Goal: Complete application form

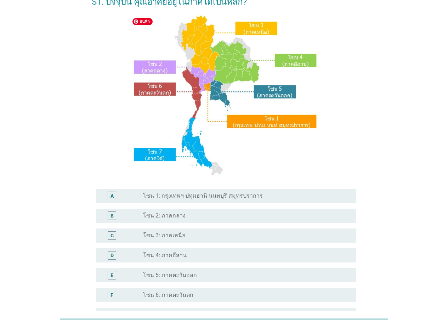
scroll to position [106, 0]
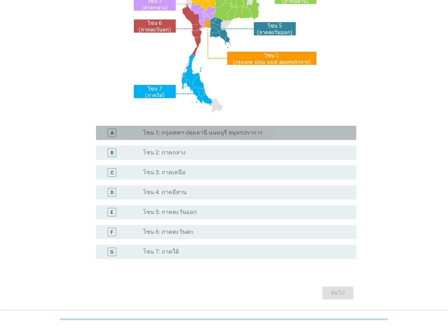
click at [192, 132] on label "โซน 1: กรุงเทพฯ ปทุมธานี นนทบุรี สมุทรปราการ" at bounding box center [203, 132] width 120 height 7
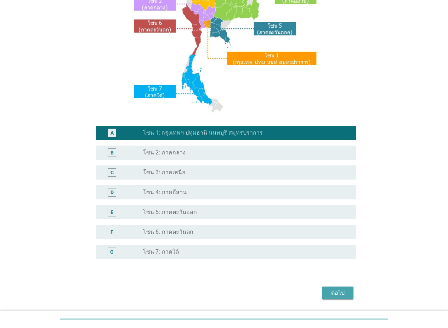
click at [345, 294] on div "ต่อไป" at bounding box center [338, 292] width 20 height 8
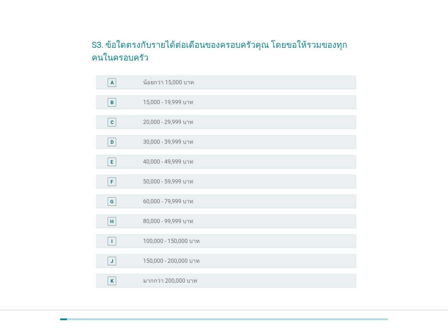
click at [211, 157] on div "E radio_button_unchecked 40,000 - 49,999 บาท" at bounding box center [226, 162] width 260 height 14
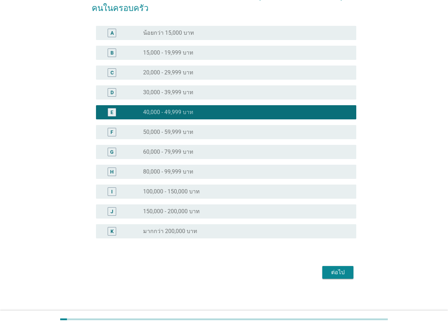
scroll to position [51, 0]
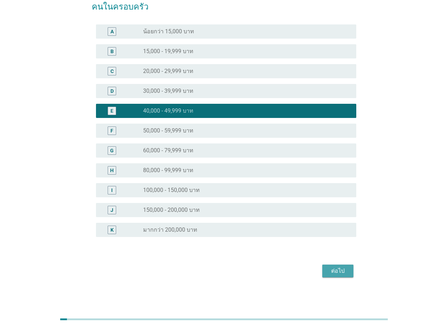
click at [339, 264] on button "ต่อไป" at bounding box center [337, 270] width 31 height 13
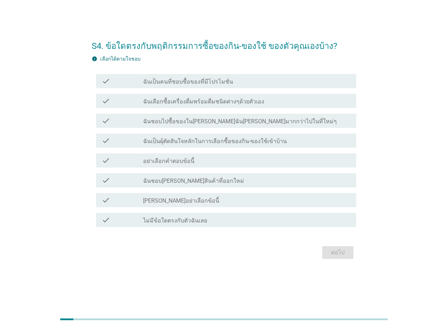
scroll to position [0, 0]
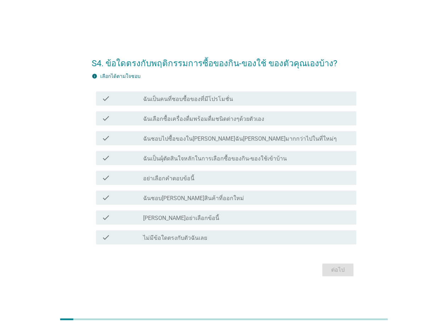
click at [242, 99] on div "check_box_outline_blank ฉันเป็นคนที่ชอบซื้อของที่มีโปรโมชั่น" at bounding box center [246, 98] width 207 height 8
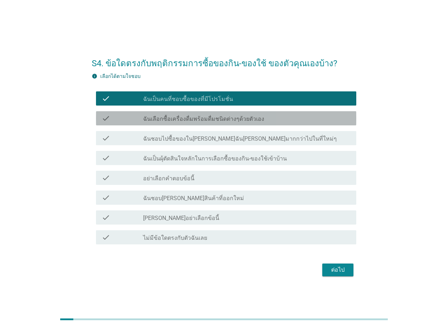
click at [246, 119] on label "ฉันเลือกซื้อเครื่องดื่มพร้อมดื่มชนิดต่างๆด้วยตัวเอง" at bounding box center [203, 118] width 121 height 7
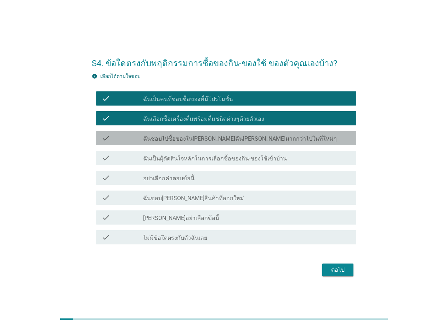
click at [247, 133] on div "check check_box_outline_blank ฉันชอบไปซื้อของใน[PERSON_NAME]ฉัน[PERSON_NAME]มาก…" at bounding box center [226, 138] width 260 height 14
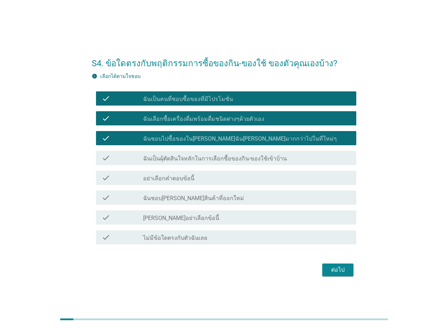
click at [244, 154] on div "check_box_outline_blank ฉันเป็นผุ้ตัดสินใจหลักในการเลือกซื้อของกิน-ของใช้เข้าบ้…" at bounding box center [246, 158] width 207 height 8
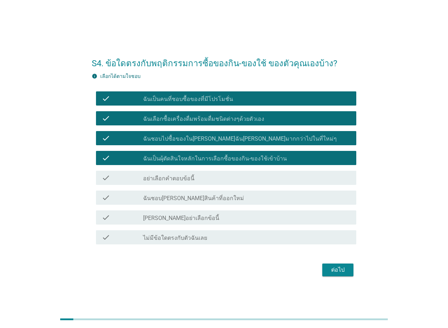
click at [249, 198] on div "check_box_outline_blank ฉันชอบ[PERSON_NAME]สินค้าที่ออกใหม่" at bounding box center [246, 197] width 207 height 8
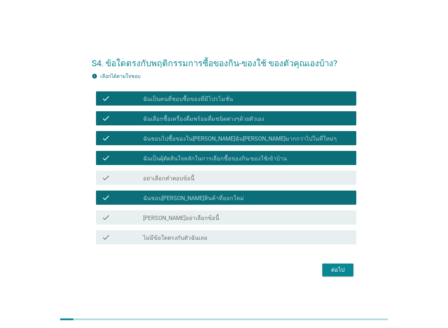
click at [338, 272] on div "ต่อไป" at bounding box center [338, 269] width 20 height 8
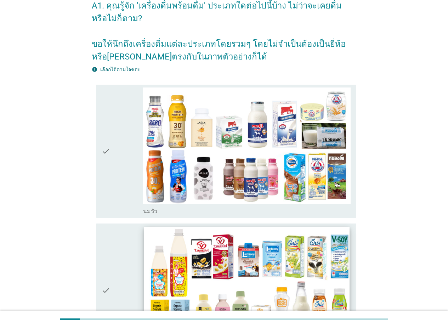
scroll to position [106, 0]
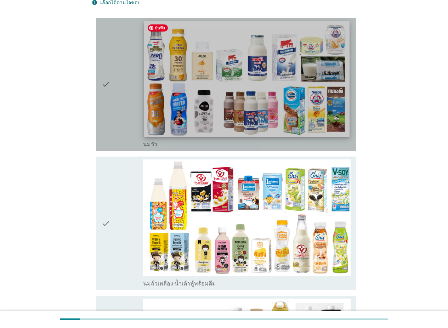
click at [249, 120] on img at bounding box center [246, 78] width 205 height 115
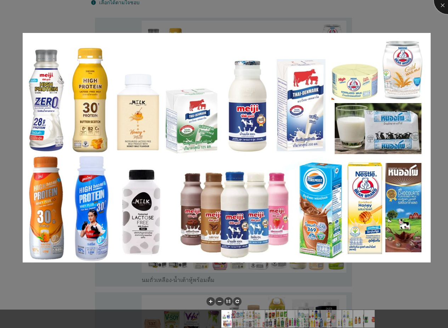
click at [439, 5] on div at bounding box center [447, 0] width 28 height 28
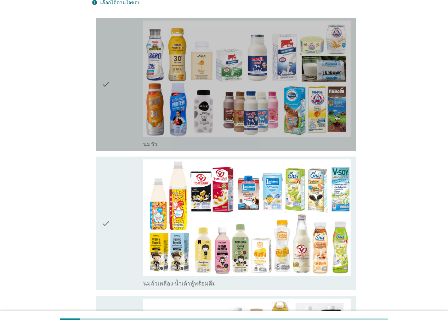
click at [119, 92] on div "check" at bounding box center [122, 85] width 41 height 128
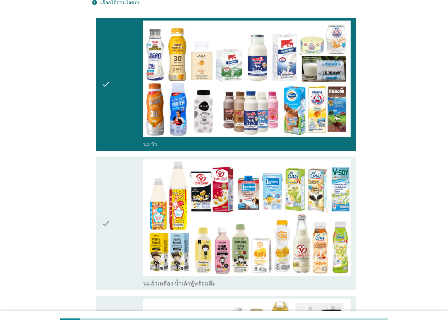
click at [111, 200] on div "check" at bounding box center [122, 223] width 41 height 128
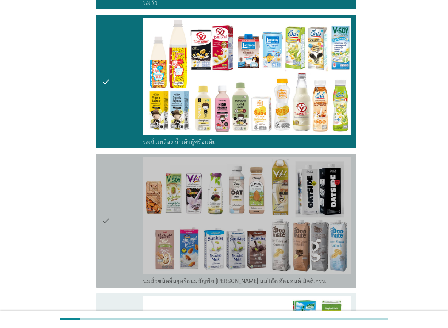
click at [114, 211] on div "check" at bounding box center [122, 221] width 41 height 128
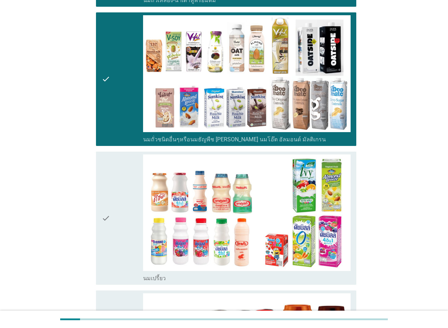
click at [116, 213] on div "check" at bounding box center [122, 218] width 41 height 128
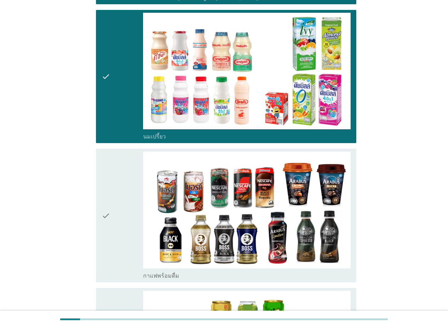
click at [121, 215] on div "check" at bounding box center [122, 215] width 41 height 128
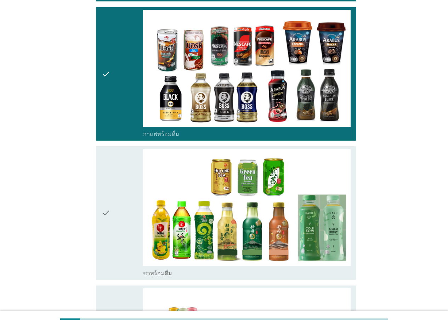
click at [119, 205] on div "check" at bounding box center [122, 213] width 41 height 128
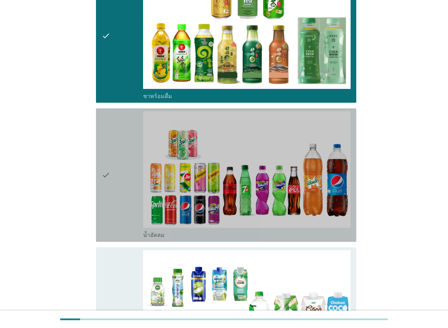
click at [118, 209] on div "check" at bounding box center [122, 175] width 41 height 128
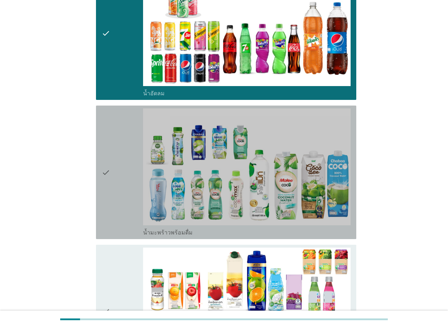
click at [117, 209] on div "check" at bounding box center [122, 172] width 41 height 128
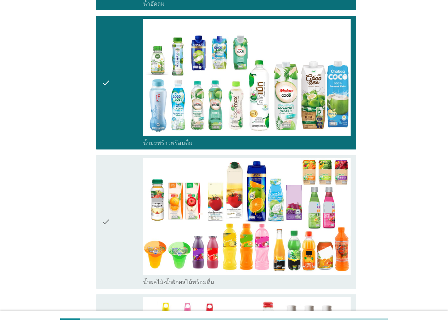
scroll to position [1132, 0]
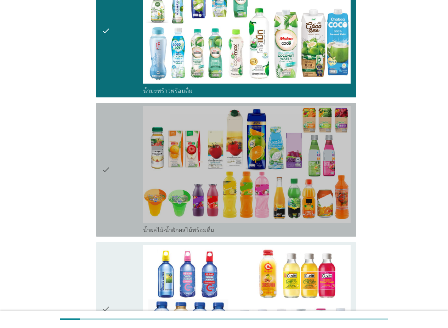
click at [118, 213] on div "check" at bounding box center [122, 170] width 41 height 128
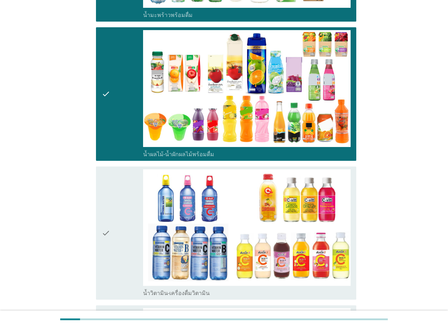
scroll to position [1309, 0]
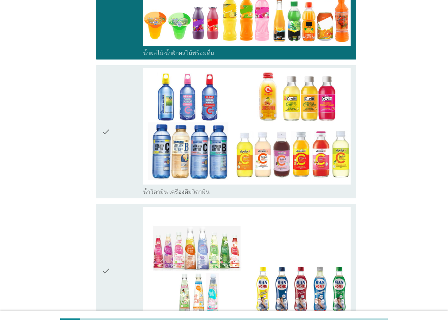
click at [118, 213] on div "check" at bounding box center [122, 271] width 41 height 128
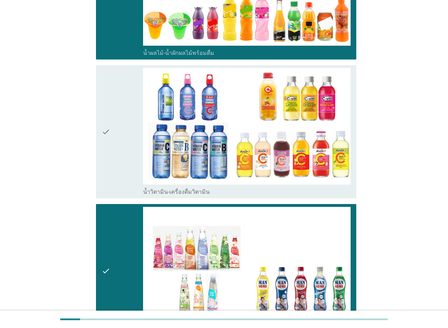
click at [118, 183] on div "check" at bounding box center [122, 132] width 41 height 128
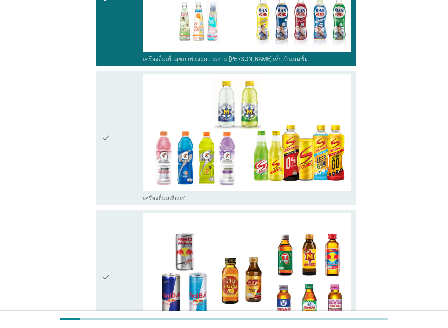
scroll to position [1592, 0]
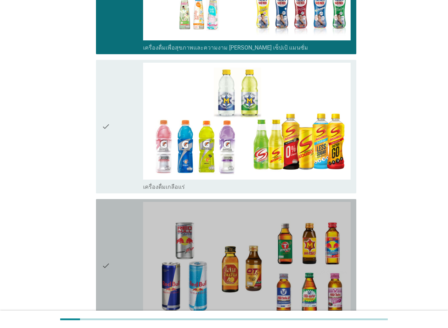
click at [119, 208] on div "check" at bounding box center [122, 266] width 41 height 128
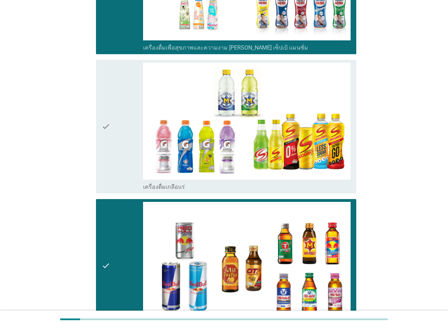
click at [119, 197] on div "check check_box_outline_blank เครื่องดื่ม[PERSON_NAME]กำลัง" at bounding box center [224, 265] width 264 height 139
click at [129, 161] on div "check" at bounding box center [122, 127] width 41 height 128
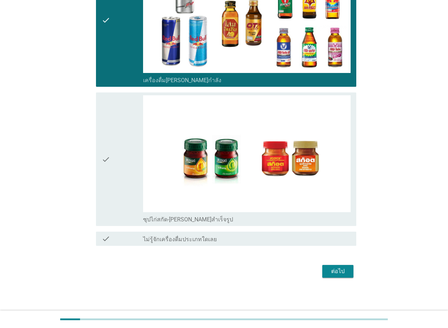
scroll to position [1838, 0]
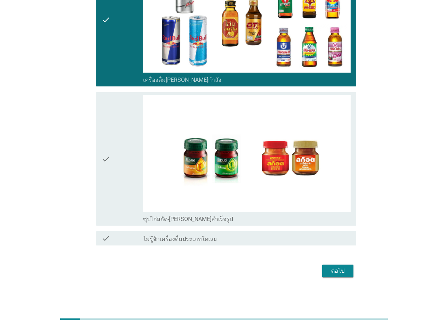
click at [117, 172] on div "check" at bounding box center [122, 159] width 41 height 128
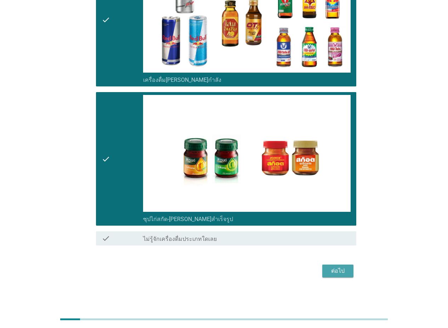
drag, startPoint x: 341, startPoint y: 269, endPoint x: 358, endPoint y: 275, distance: 18.0
click at [341, 269] on div "ต่อไป" at bounding box center [338, 270] width 20 height 8
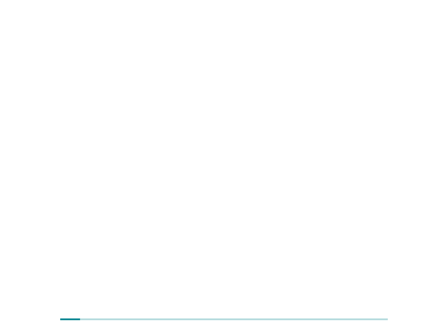
scroll to position [0, 0]
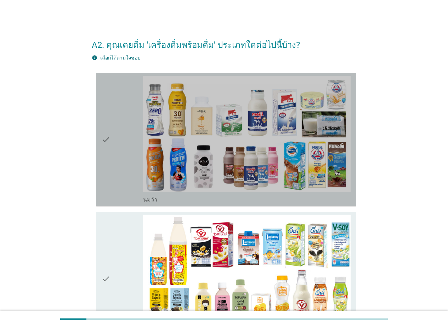
click at [113, 185] on div "check" at bounding box center [122, 140] width 41 height 128
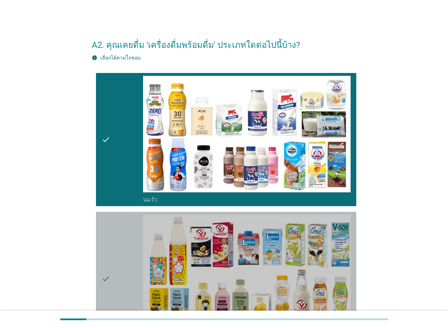
click at [103, 231] on icon "check" at bounding box center [106, 278] width 8 height 128
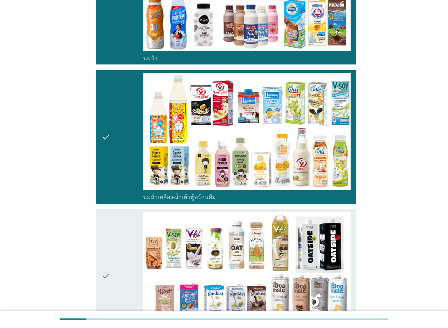
click at [107, 255] on icon "check" at bounding box center [106, 276] width 8 height 128
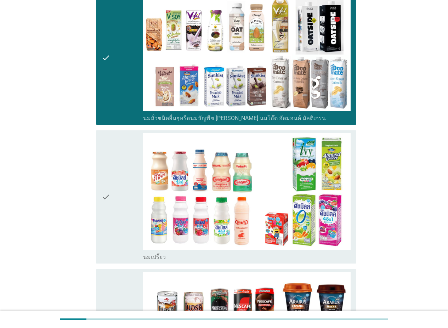
scroll to position [425, 0]
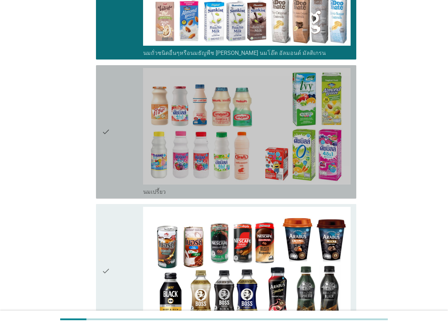
click at [115, 172] on div "check" at bounding box center [122, 132] width 41 height 128
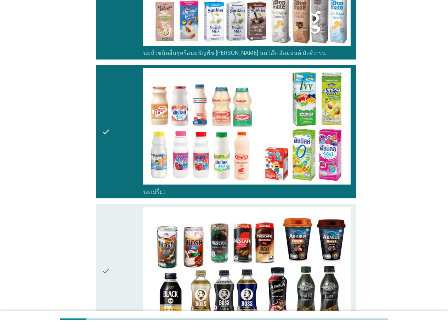
click at [120, 242] on div "check" at bounding box center [122, 271] width 41 height 128
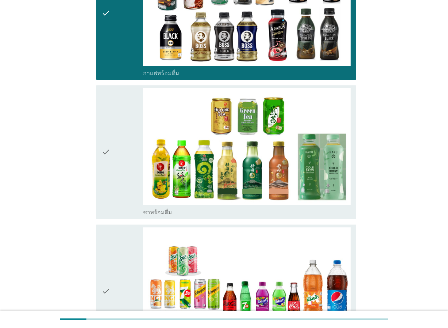
scroll to position [708, 0]
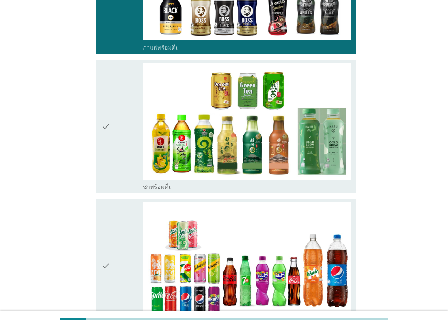
click at [117, 166] on div "check" at bounding box center [122, 127] width 41 height 128
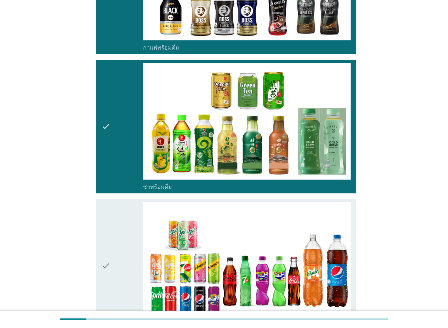
click at [117, 231] on div "check" at bounding box center [122, 266] width 41 height 128
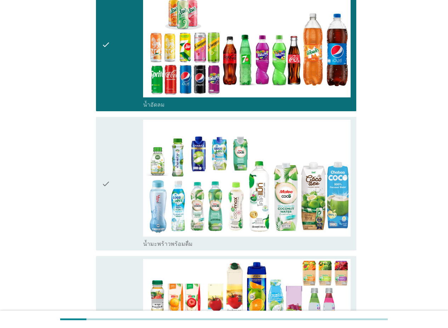
scroll to position [991, 0]
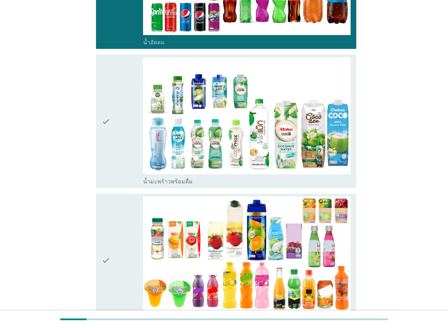
click at [114, 167] on div "check" at bounding box center [122, 121] width 41 height 128
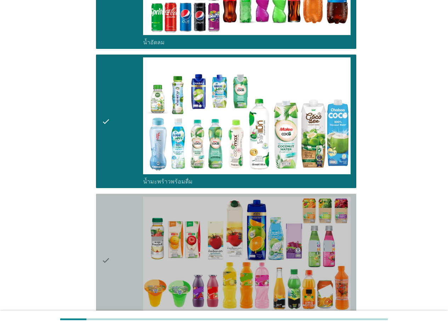
click at [114, 231] on div "check" at bounding box center [122, 260] width 41 height 128
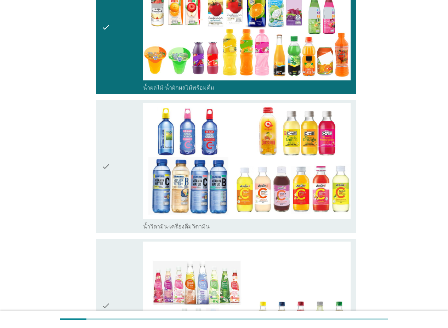
scroll to position [1238, 0]
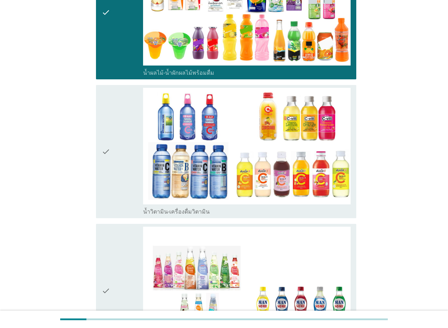
click at [111, 177] on div "check" at bounding box center [122, 152] width 41 height 128
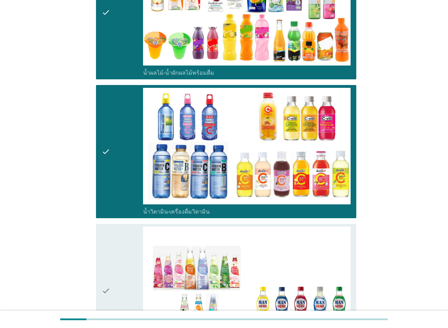
click at [113, 247] on div "check" at bounding box center [122, 290] width 41 height 128
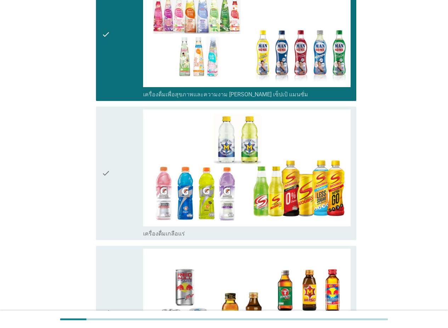
scroll to position [1522, 0]
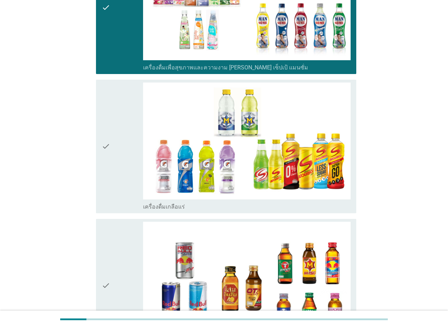
click at [112, 161] on div "check" at bounding box center [122, 146] width 41 height 128
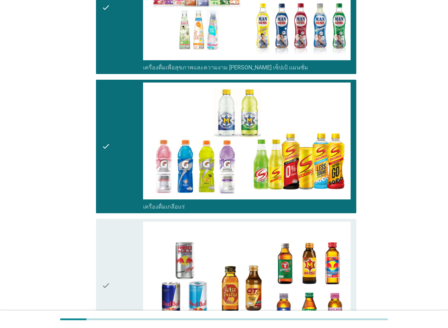
click at [119, 250] on div "check" at bounding box center [122, 286] width 41 height 128
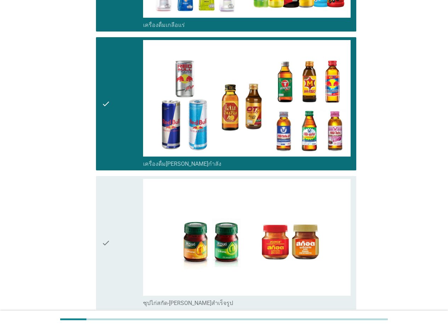
scroll to position [1769, 0]
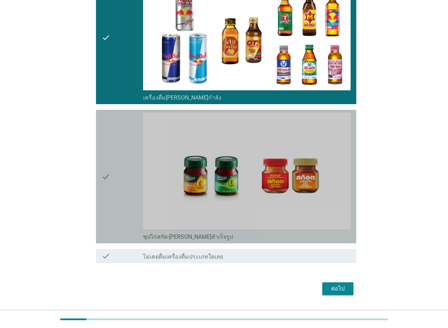
click at [116, 185] on div "check" at bounding box center [122, 177] width 41 height 128
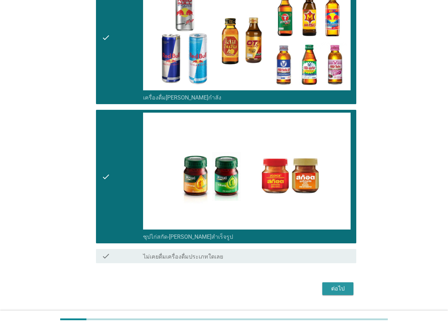
drag, startPoint x: 337, startPoint y: 283, endPoint x: 344, endPoint y: 287, distance: 8.2
click at [338, 284] on button "ต่อไป" at bounding box center [337, 288] width 31 height 13
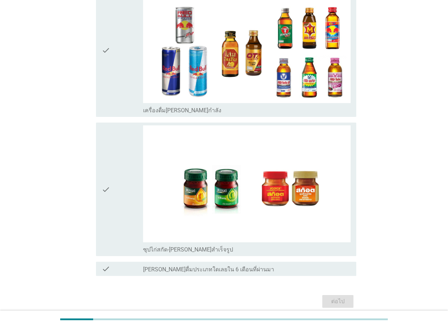
scroll to position [0, 0]
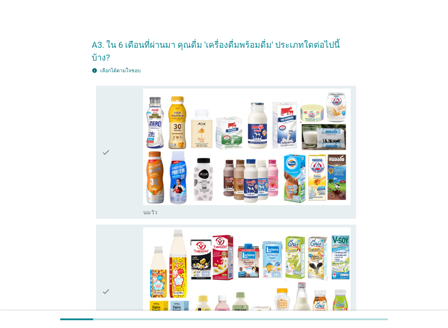
click at [125, 172] on div "check" at bounding box center [122, 152] width 41 height 128
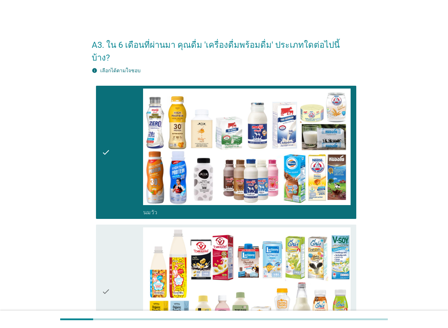
click at [137, 246] on div "check" at bounding box center [122, 291] width 41 height 128
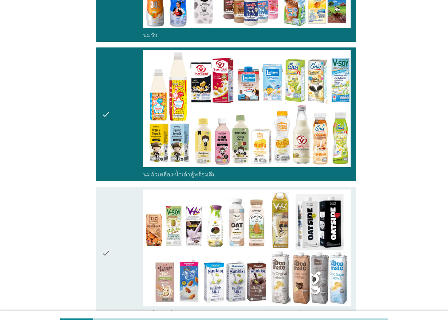
click at [114, 214] on div "check" at bounding box center [122, 253] width 41 height 128
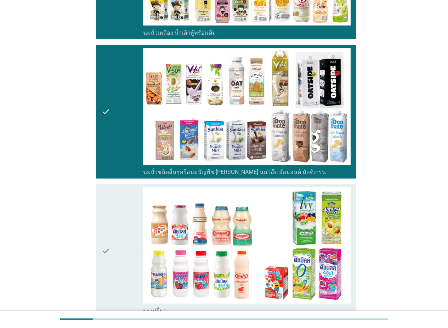
click at [124, 241] on div "check" at bounding box center [122, 251] width 41 height 128
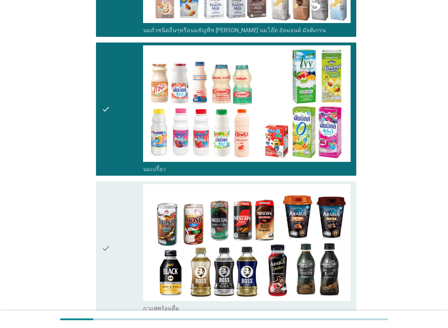
click at [127, 254] on div "check" at bounding box center [122, 248] width 41 height 128
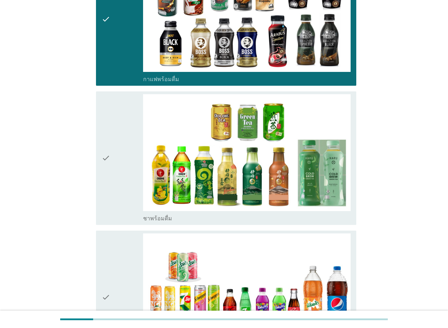
scroll to position [708, 0]
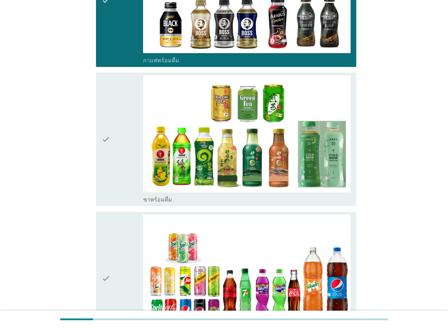
click at [122, 167] on div "check" at bounding box center [122, 139] width 41 height 128
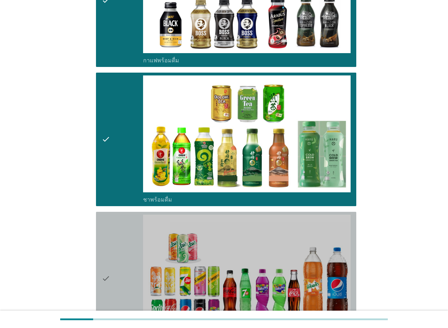
click at [123, 247] on div "check" at bounding box center [122, 278] width 41 height 128
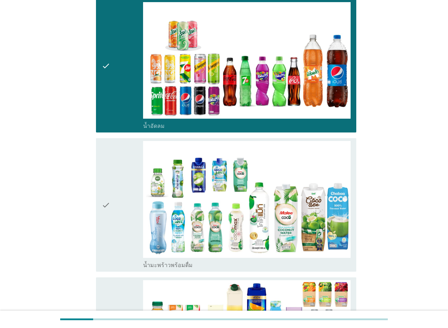
click at [125, 207] on div "check" at bounding box center [122, 205] width 41 height 128
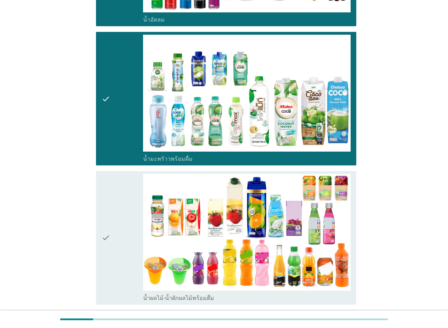
click at [130, 232] on div "check" at bounding box center [122, 238] width 41 height 128
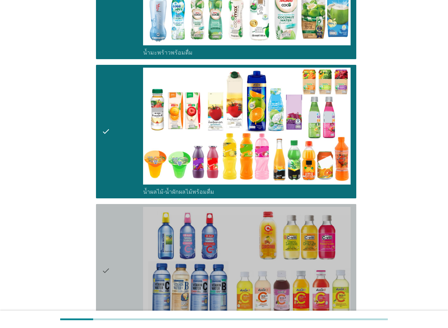
click at [127, 231] on div "check" at bounding box center [122, 271] width 41 height 128
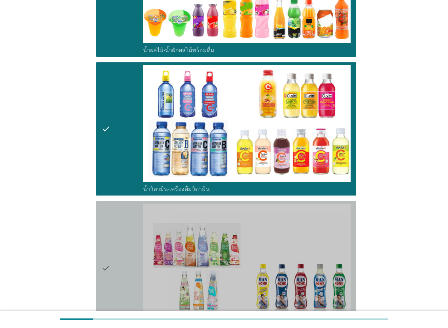
click at [138, 256] on div "check" at bounding box center [122, 268] width 41 height 128
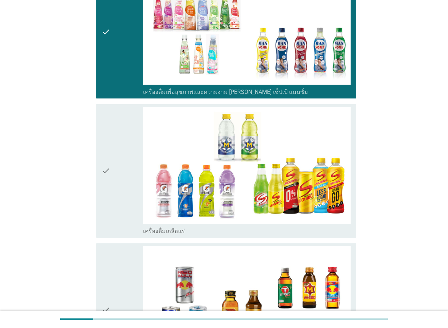
scroll to position [1522, 0]
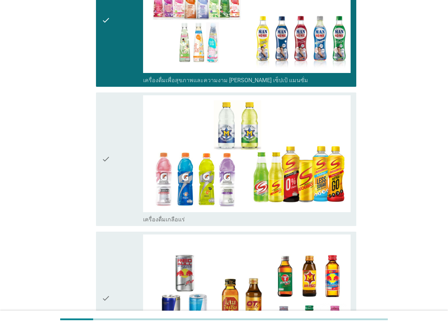
click at [127, 197] on div "check" at bounding box center [122, 159] width 41 height 128
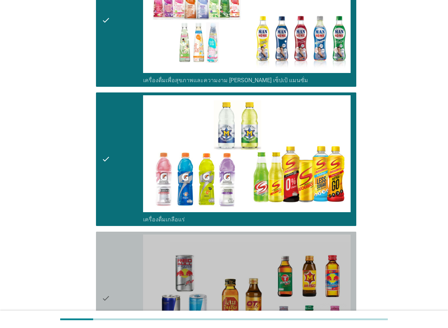
click at [123, 264] on div "check" at bounding box center [122, 298] width 41 height 128
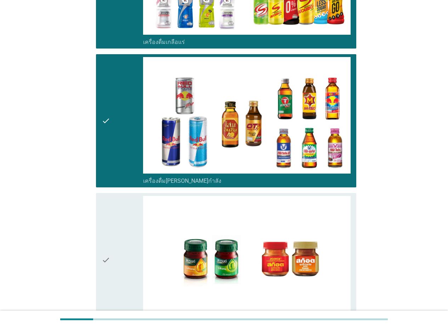
scroll to position [1734, 0]
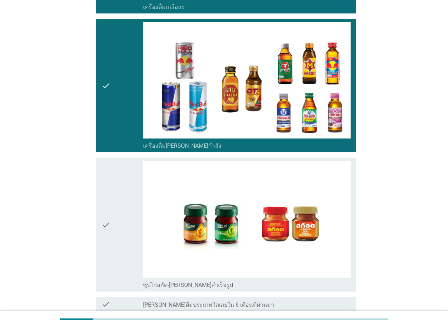
click at [119, 240] on div "check" at bounding box center [122, 225] width 41 height 128
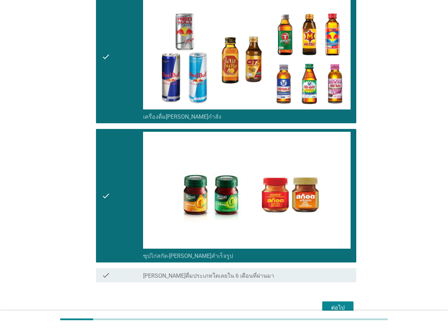
scroll to position [1787, 0]
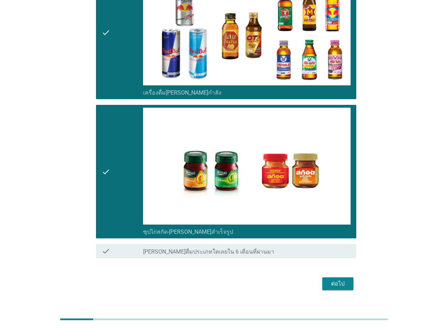
click at [345, 279] on div "ต่อไป" at bounding box center [338, 283] width 20 height 8
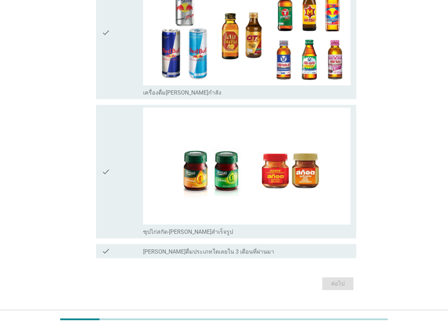
scroll to position [0, 0]
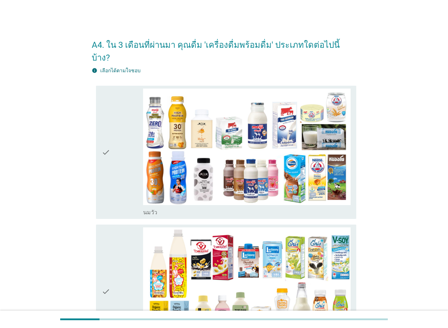
click at [128, 166] on div "check" at bounding box center [122, 152] width 41 height 128
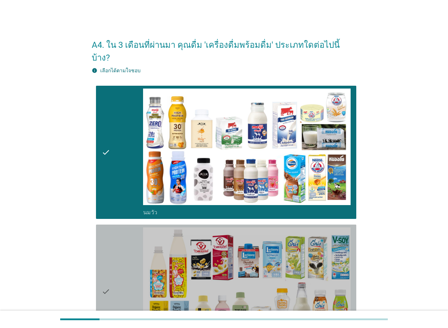
click at [129, 258] on div "check" at bounding box center [122, 291] width 41 height 128
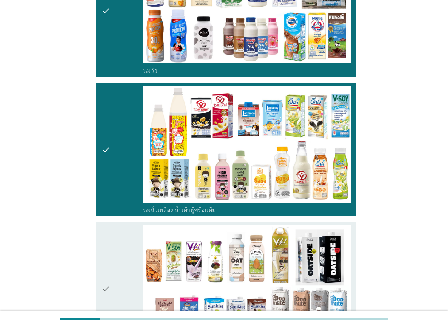
click at [129, 244] on div "check" at bounding box center [122, 289] width 41 height 128
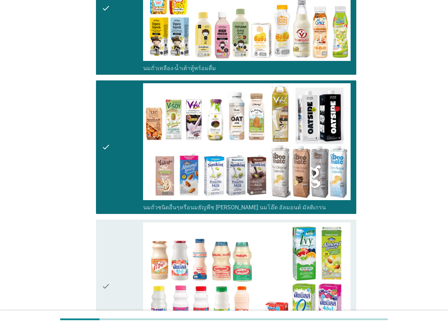
click at [130, 247] on div "check" at bounding box center [122, 286] width 41 height 128
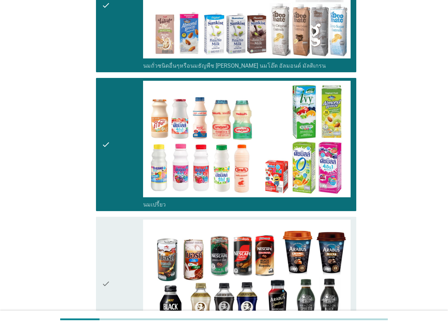
click at [122, 252] on div "check" at bounding box center [122, 283] width 41 height 128
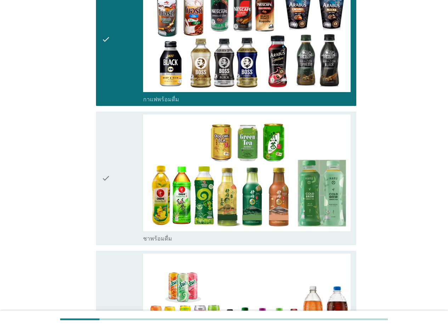
scroll to position [672, 0]
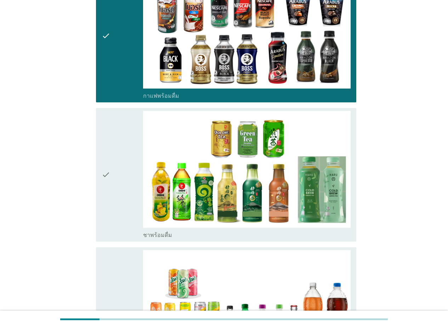
click at [126, 176] on div "check" at bounding box center [122, 175] width 41 height 128
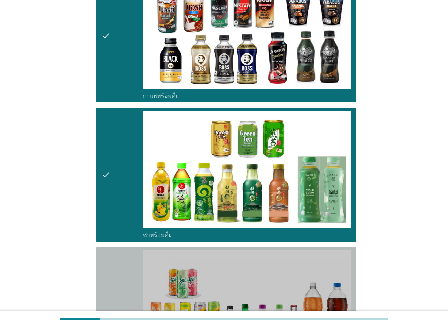
click at [121, 262] on div "check" at bounding box center [122, 314] width 41 height 128
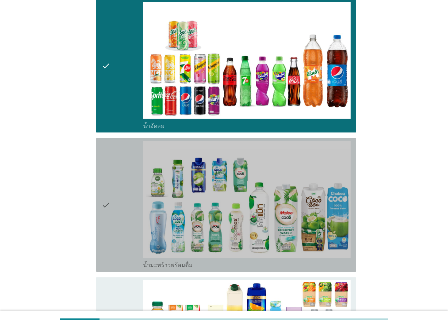
click at [125, 218] on div "check" at bounding box center [122, 205] width 41 height 128
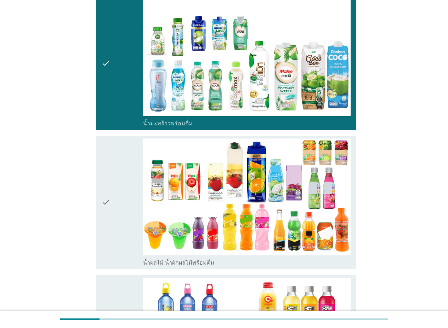
click at [130, 224] on div "check" at bounding box center [122, 202] width 41 height 128
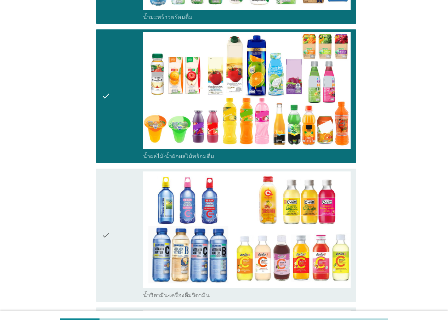
click at [130, 213] on div "check" at bounding box center [122, 235] width 41 height 128
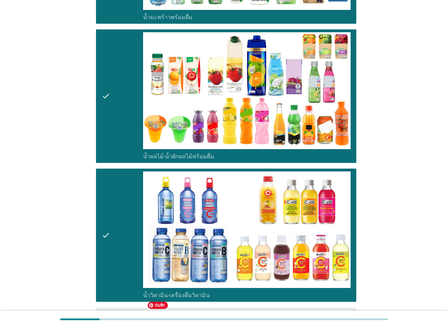
scroll to position [1274, 0]
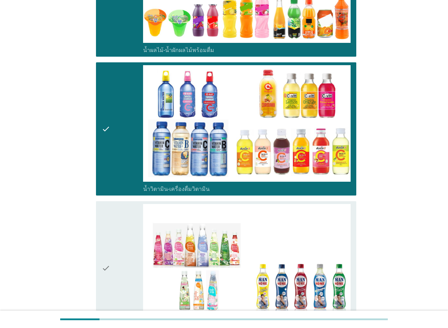
click at [115, 238] on div "check" at bounding box center [122, 268] width 41 height 128
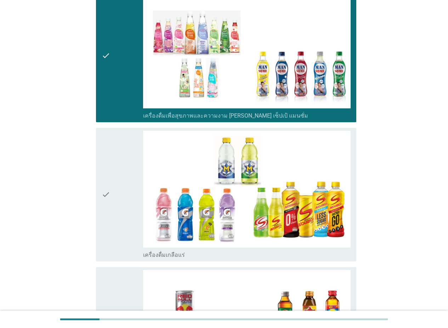
click at [127, 198] on div "check" at bounding box center [122, 195] width 41 height 128
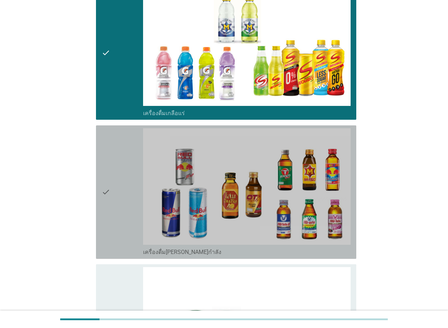
click at [132, 195] on div "check" at bounding box center [122, 192] width 41 height 128
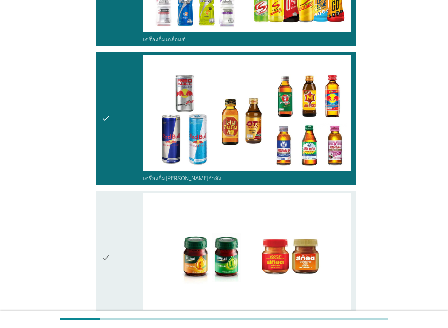
scroll to position [1734, 0]
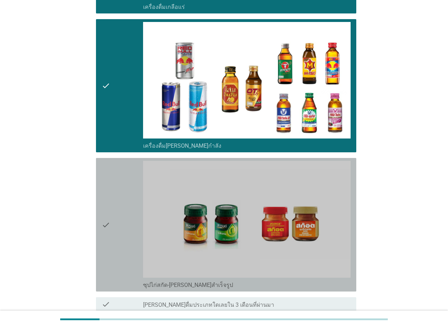
click at [131, 220] on div "check" at bounding box center [122, 225] width 41 height 128
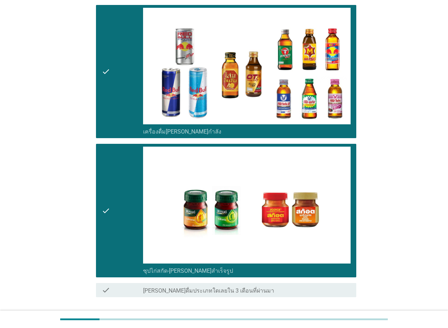
scroll to position [1787, 0]
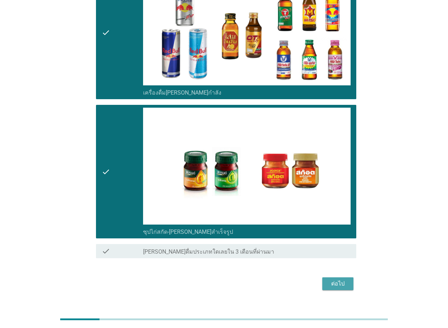
click at [339, 279] on div "ต่อไป" at bounding box center [338, 283] width 20 height 8
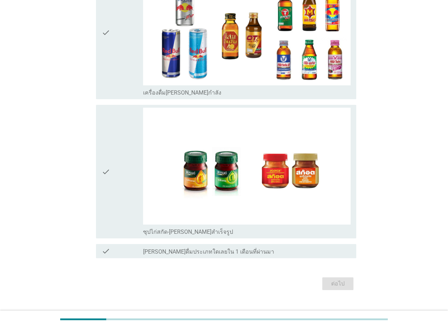
scroll to position [0, 0]
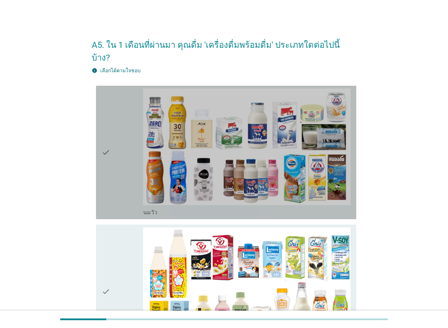
click at [117, 153] on div "check" at bounding box center [122, 152] width 41 height 128
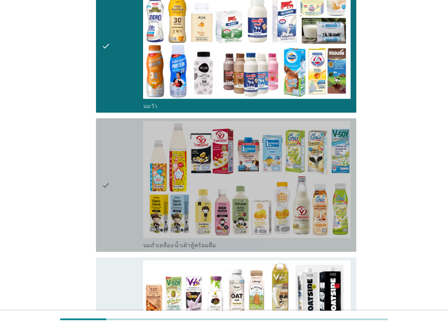
click at [128, 194] on div "check" at bounding box center [122, 185] width 41 height 128
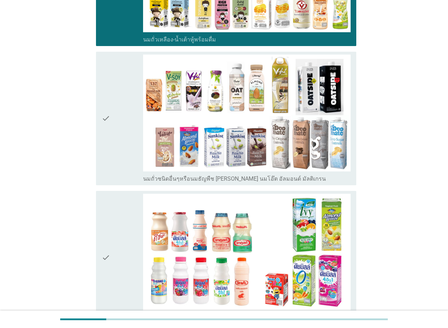
scroll to position [318, 0]
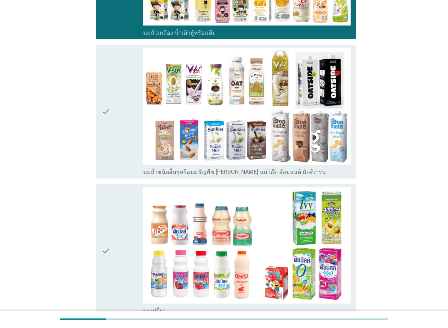
click at [122, 230] on div "check" at bounding box center [122, 251] width 41 height 128
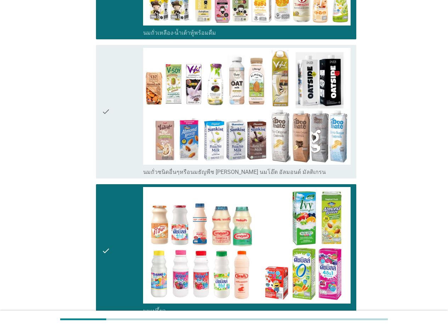
scroll to position [460, 0]
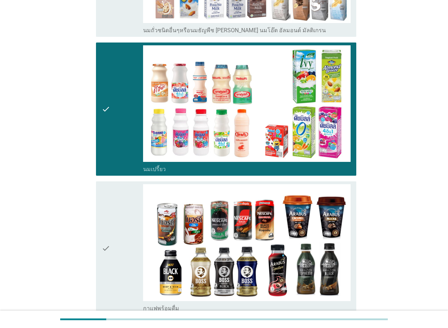
click at [122, 230] on div "check" at bounding box center [122, 248] width 41 height 128
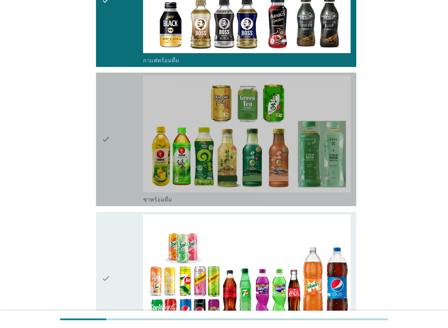
click at [122, 181] on div "check" at bounding box center [122, 139] width 41 height 128
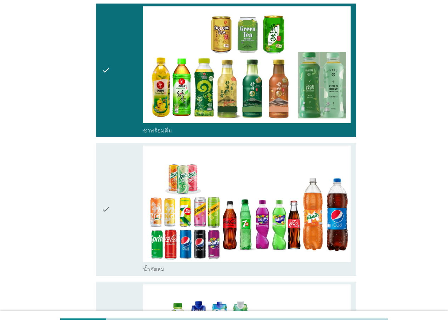
scroll to position [814, 0]
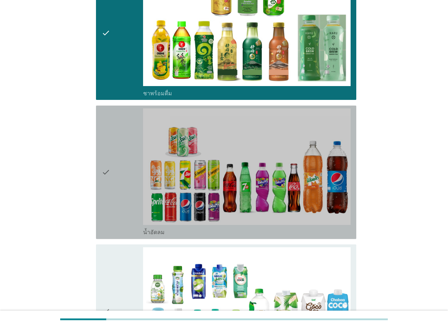
click at [123, 188] on div "check" at bounding box center [122, 172] width 41 height 128
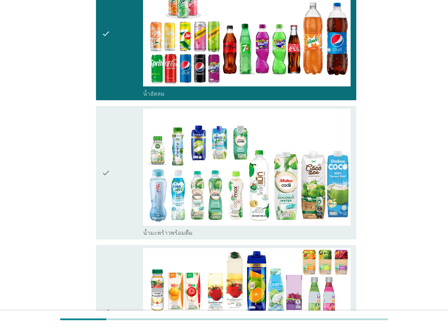
scroll to position [955, 0]
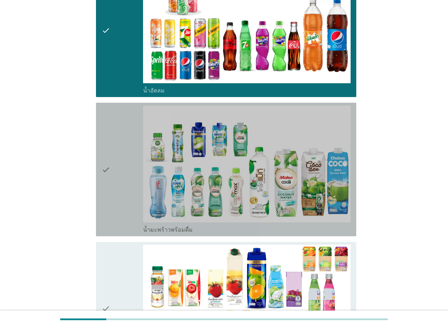
click at [123, 188] on div "check" at bounding box center [122, 169] width 41 height 128
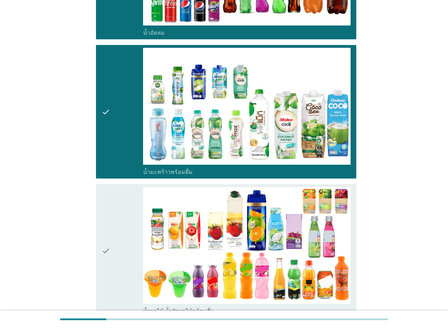
scroll to position [1062, 0]
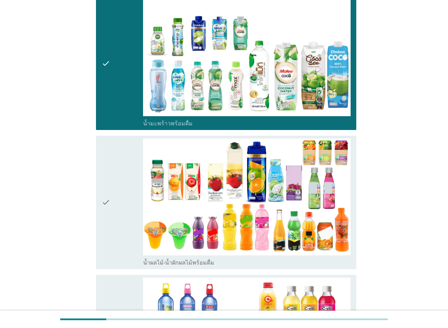
click at [123, 188] on div "check" at bounding box center [122, 202] width 41 height 128
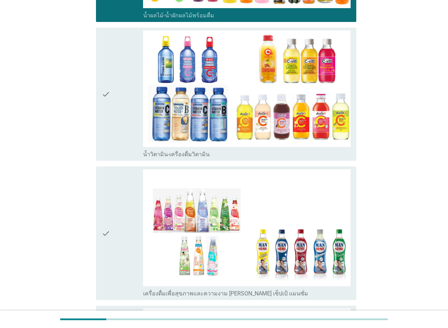
scroll to position [1309, 0]
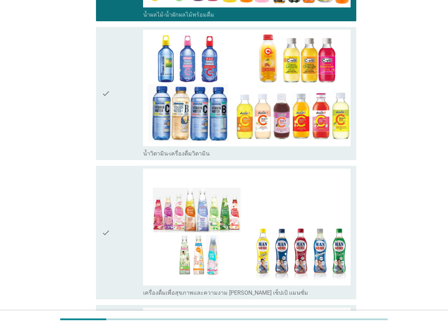
click at [124, 127] on div "check" at bounding box center [122, 94] width 41 height 128
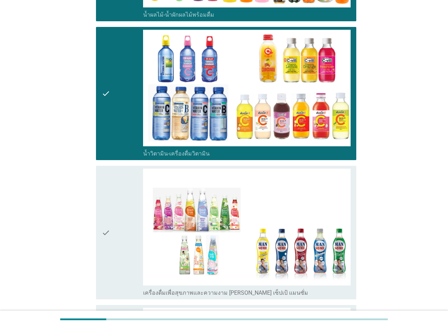
scroll to position [1415, 0]
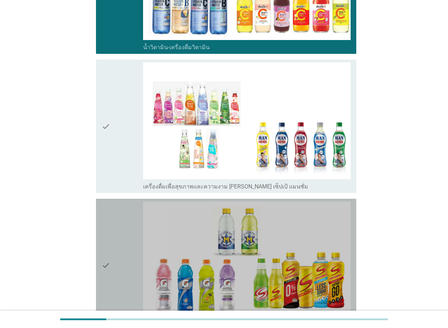
click at [127, 207] on div "check" at bounding box center [122, 265] width 41 height 128
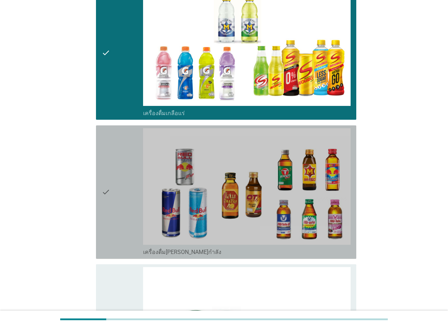
click at [128, 209] on div "check" at bounding box center [122, 192] width 41 height 128
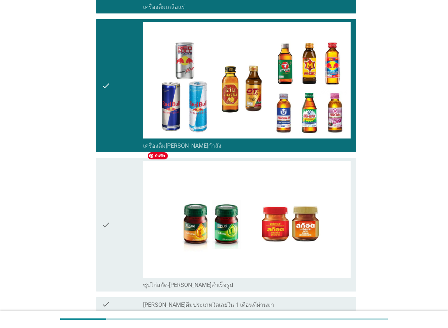
click at [105, 217] on icon "check" at bounding box center [106, 225] width 8 height 128
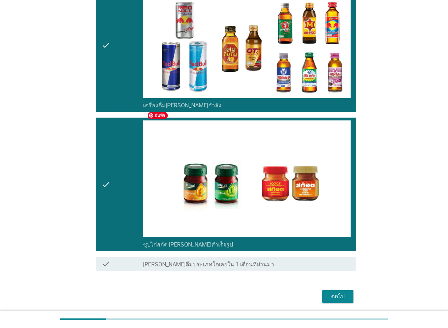
scroll to position [1787, 0]
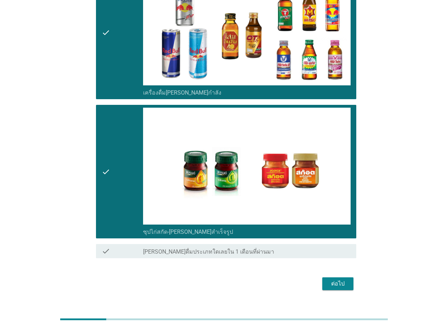
click at [340, 279] on div "ต่อไป" at bounding box center [338, 283] width 20 height 8
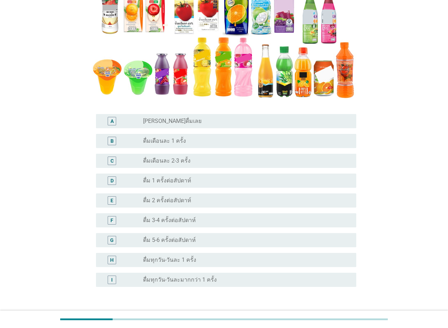
scroll to position [142, 0]
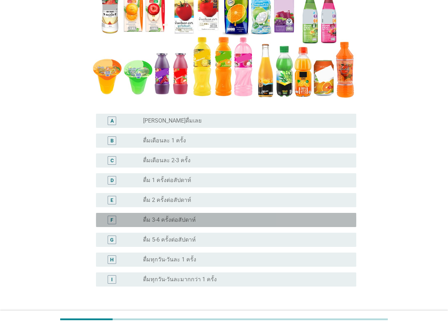
click at [205, 218] on div "radio_button_unchecked ดื่ม 3-4 ครั้งต่อสัปดาห์" at bounding box center [244, 219] width 202 height 7
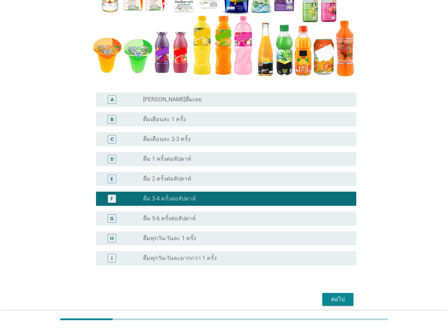
scroll to position [191, 0]
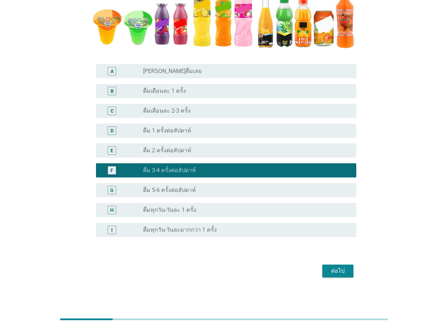
click at [335, 272] on div "ต่อไป" at bounding box center [338, 270] width 20 height 8
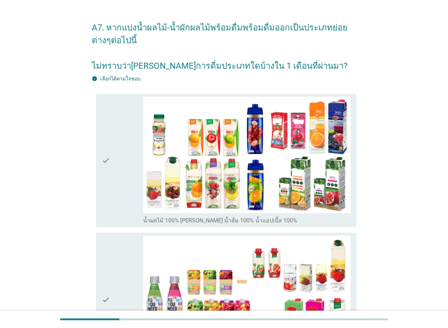
scroll to position [0, 0]
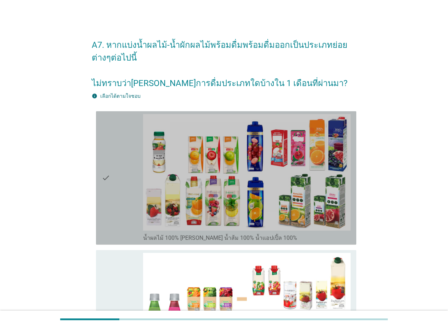
click at [110, 212] on div "check" at bounding box center [122, 178] width 41 height 128
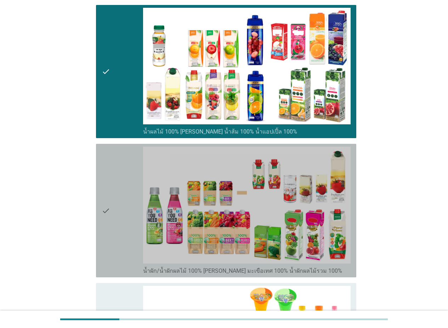
click at [107, 214] on icon "check" at bounding box center [106, 210] width 8 height 128
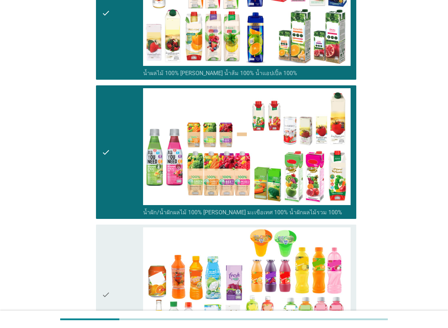
scroll to position [212, 0]
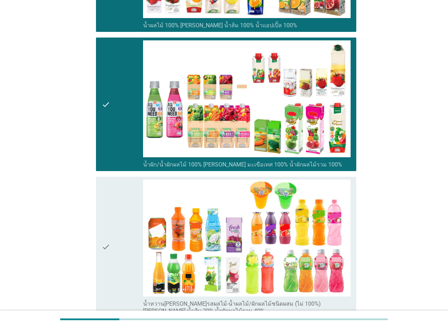
click at [114, 213] on div "check" at bounding box center [122, 246] width 41 height 135
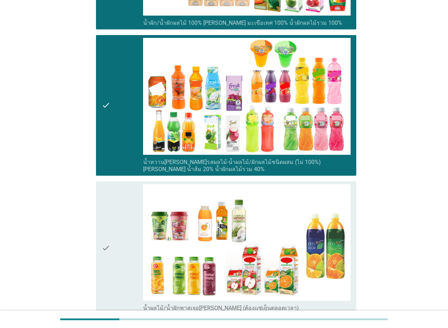
click at [116, 234] on div "check" at bounding box center [122, 248] width 41 height 128
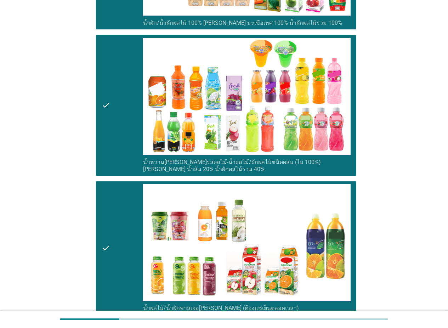
scroll to position [463, 0]
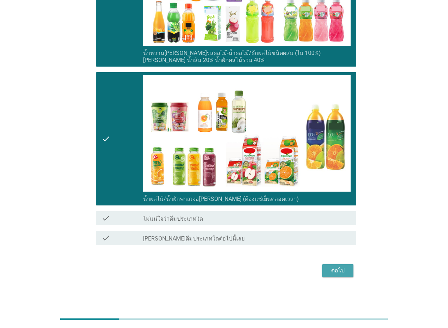
click at [350, 268] on button "ต่อไป" at bounding box center [337, 270] width 31 height 13
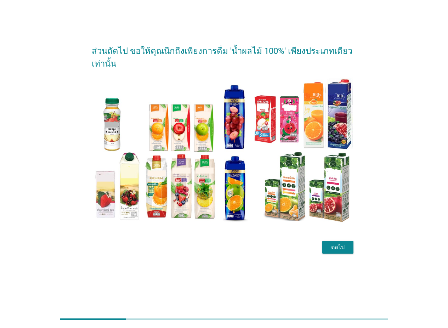
scroll to position [0, 0]
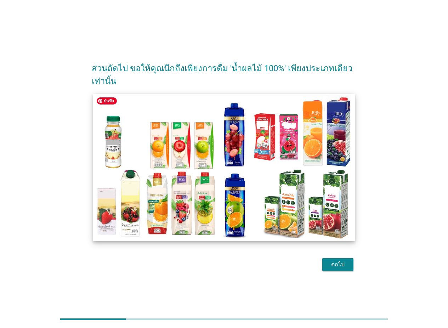
click at [199, 226] on img at bounding box center [224, 167] width 262 height 147
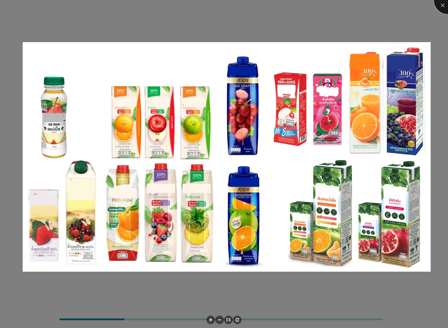
click at [442, 5] on div at bounding box center [447, 0] width 28 height 28
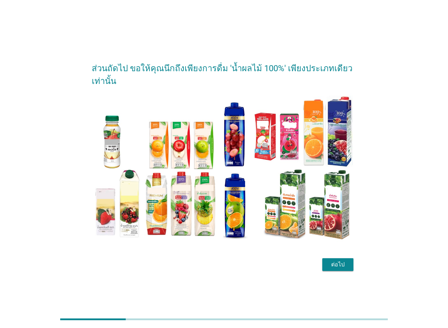
click at [336, 263] on div "ต่อไป" at bounding box center [338, 264] width 20 height 8
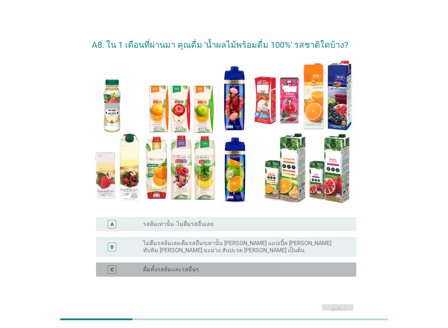
click at [221, 266] on div "radio_button_unchecked ดื่มทั้งรสส้มและรสอื่นๆ" at bounding box center [244, 269] width 202 height 7
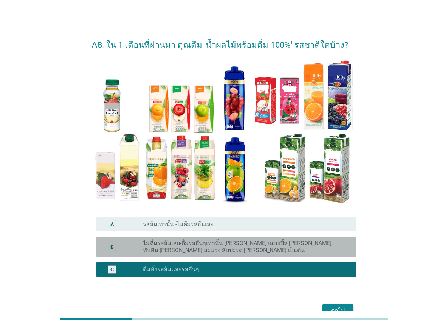
click at [266, 248] on label "ไม่ดื่มรสส้มเลย-ดื่มรสอื่นๆเท่านั้น [PERSON_NAME] แอปเปิ้ล [PERSON_NAME] ทับทิม…" at bounding box center [244, 247] width 202 height 14
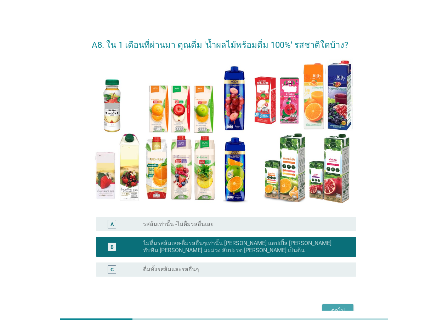
click at [336, 306] on div "ต่อไป" at bounding box center [338, 310] width 20 height 8
